Goal: Find specific page/section

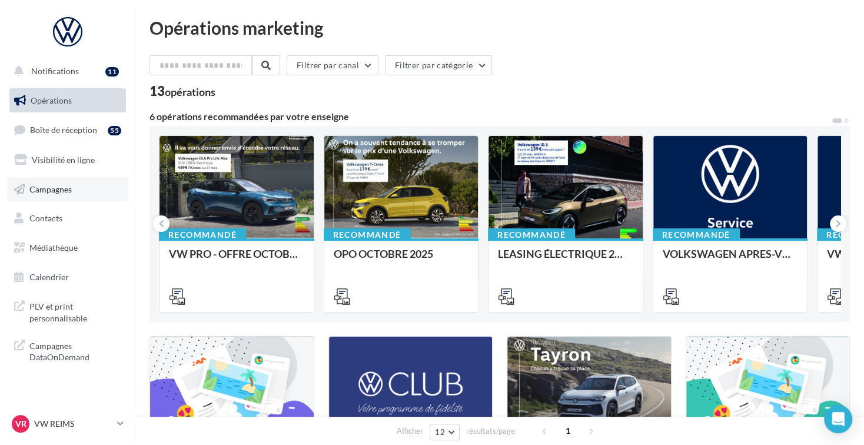
click at [73, 195] on link "Campagnes" at bounding box center [67, 189] width 121 height 25
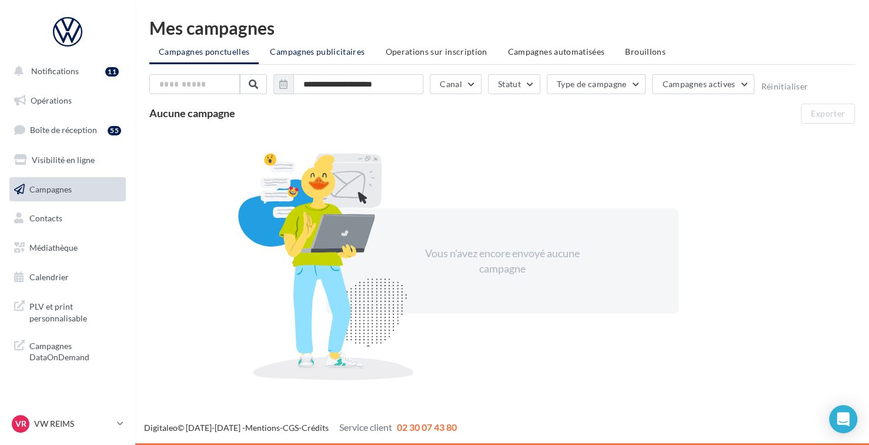
click at [314, 53] on span "Campagnes publicitaires" at bounding box center [317, 51] width 95 height 10
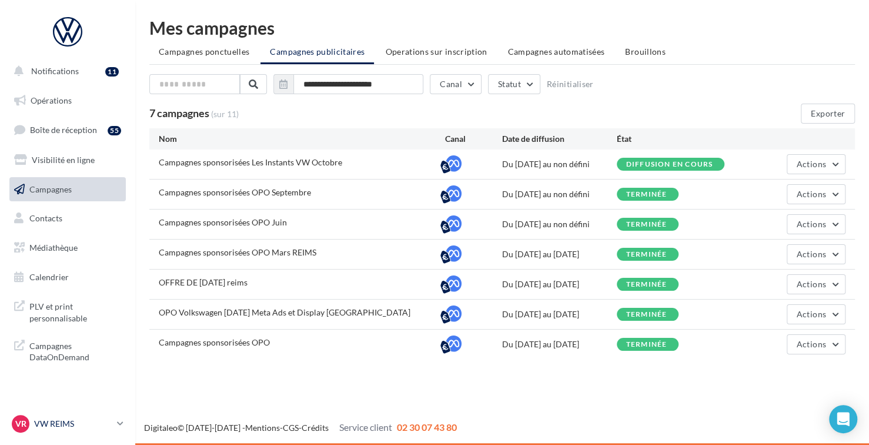
click at [98, 426] on p "VW REIMS" at bounding box center [73, 424] width 78 height 12
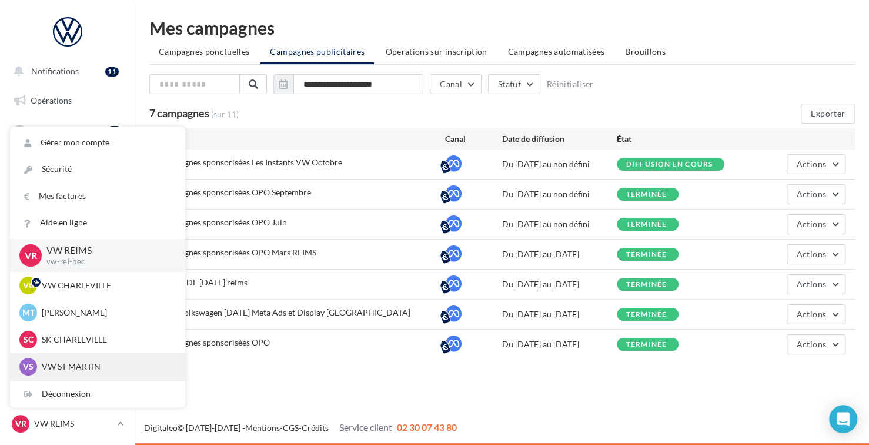
click at [133, 363] on p "VW ST MARTIN" at bounding box center [106, 367] width 129 height 12
